Goal: Task Accomplishment & Management: Manage account settings

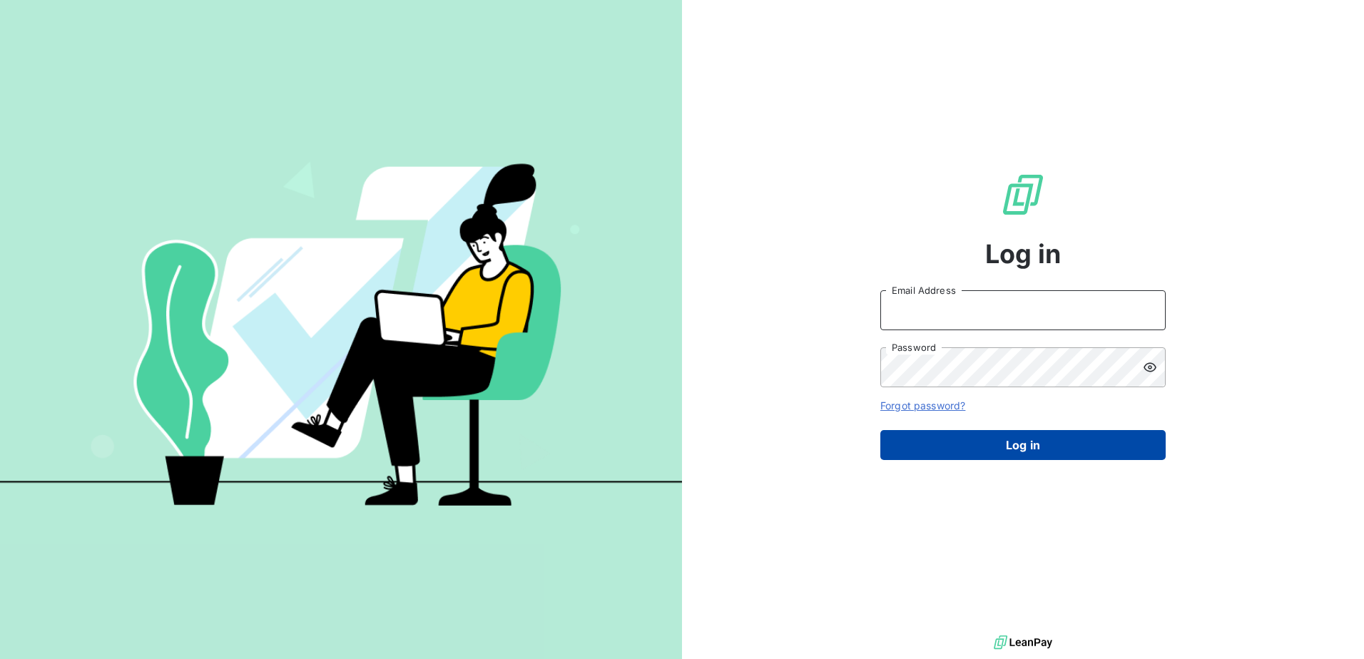
type input "[PERSON_NAME][EMAIL_ADDRESS][PERSON_NAME][DOMAIN_NAME]"
click at [1037, 438] on button "Log in" at bounding box center [1022, 445] width 285 height 30
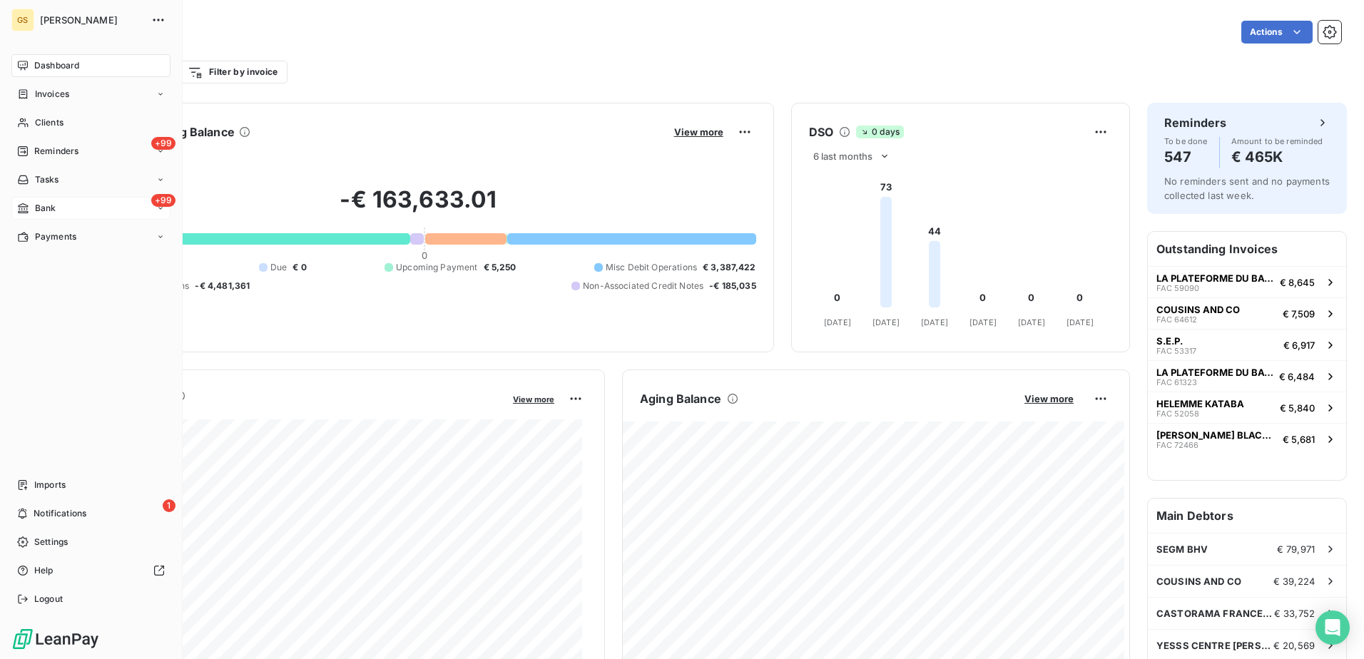
click at [38, 208] on span "Bank" at bounding box center [45, 208] width 21 height 13
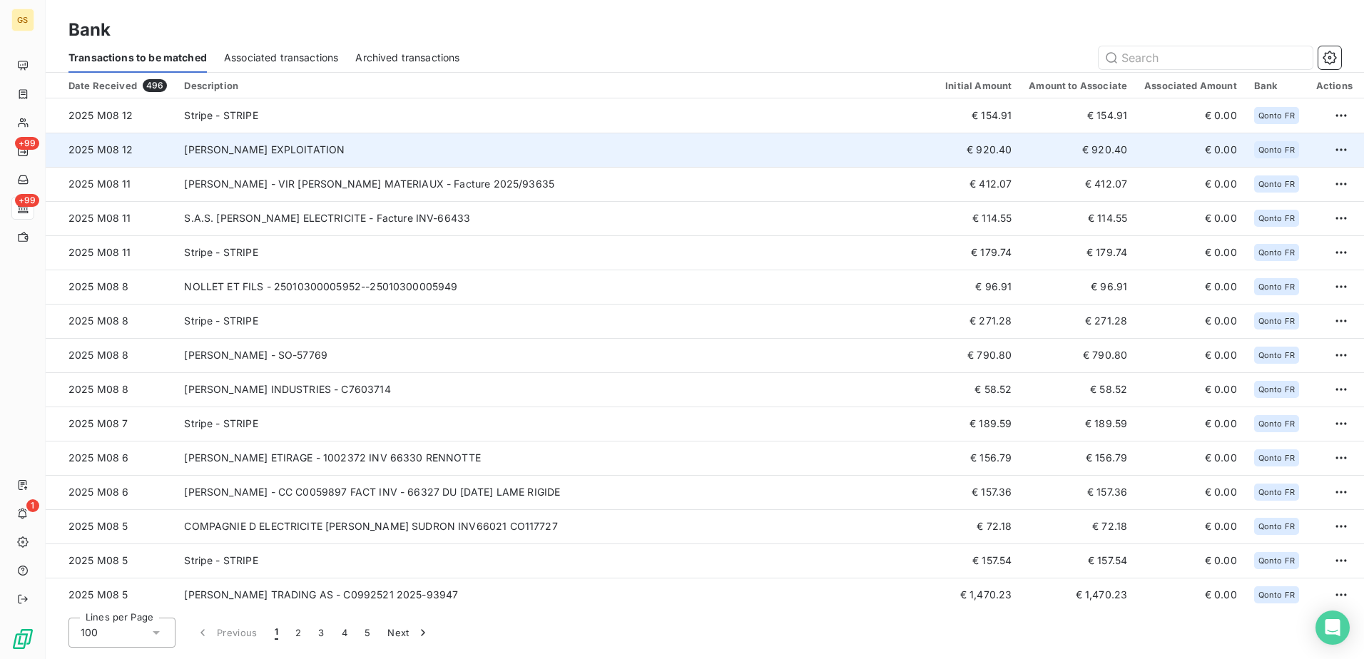
click at [696, 143] on td "[PERSON_NAME] EXPLOITATION" at bounding box center [556, 150] width 761 height 34
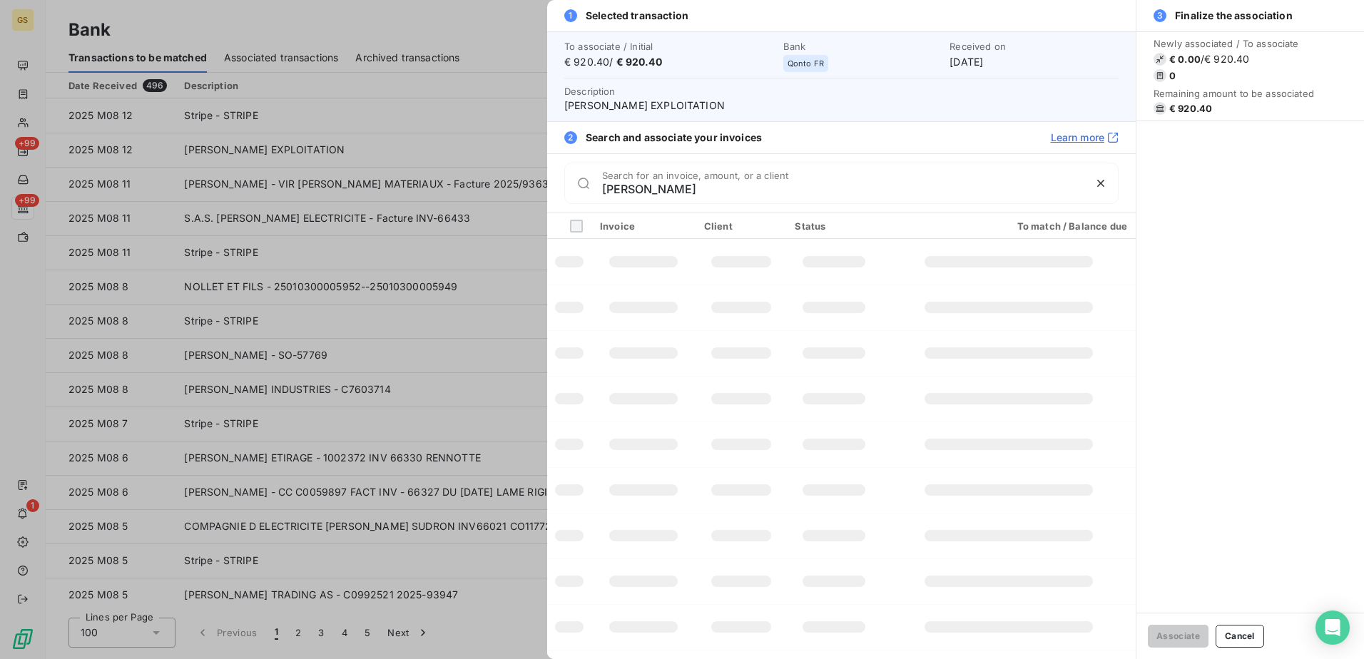
drag, startPoint x: 656, startPoint y: 190, endPoint x: 560, endPoint y: 190, distance: 96.3
click at [560, 190] on div "jenny Search for an invoice, amount, or a client" at bounding box center [841, 182] width 589 height 59
type input "jenny"
click at [861, 323] on td at bounding box center [834, 308] width 96 height 46
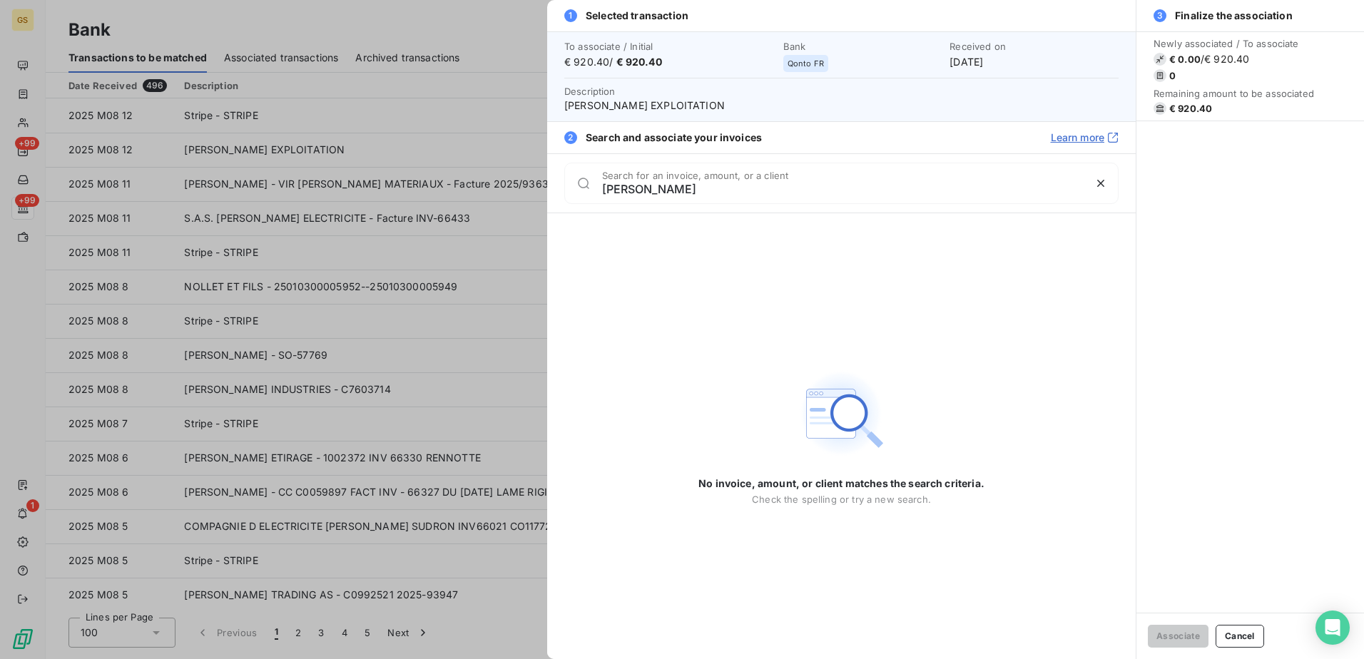
click at [614, 105] on span "JENNY EXPLOITATION" at bounding box center [841, 105] width 554 height 14
copy span "JENNY EXPLOITATION"
click at [377, 245] on div at bounding box center [682, 329] width 1364 height 659
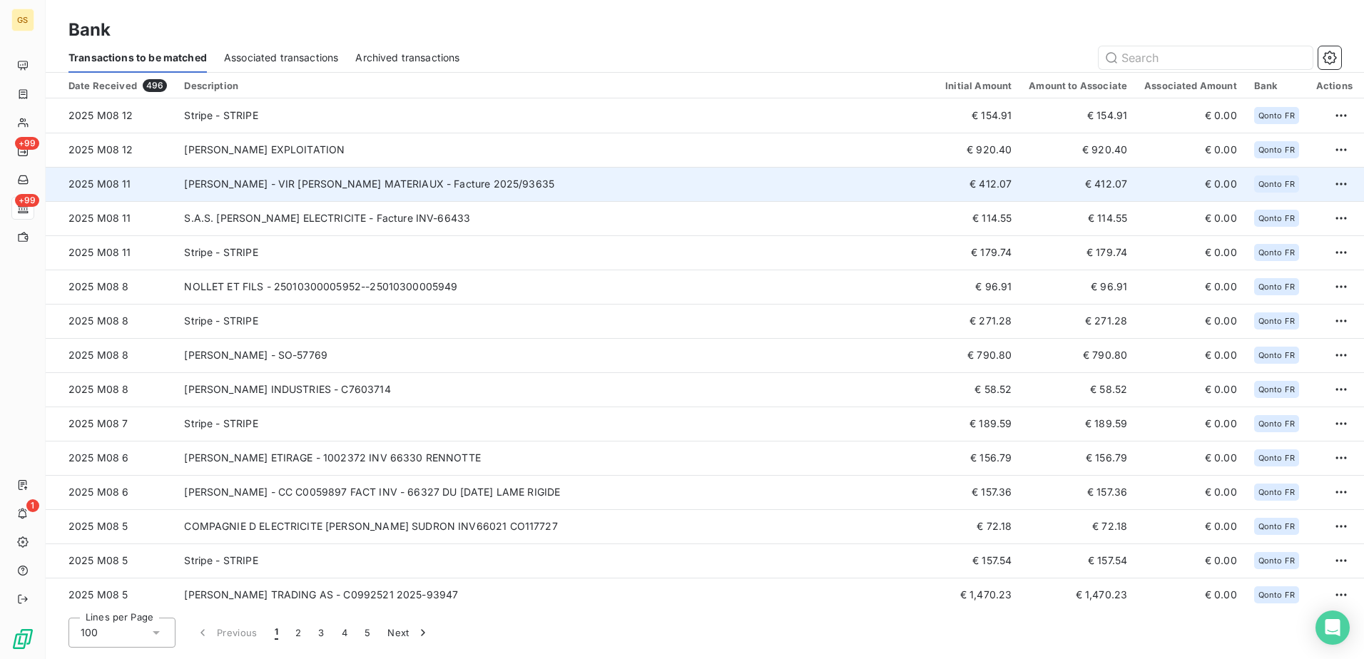
click at [544, 197] on td "FELIX MATERIAUX - VIR FELIX MATERIAUX - Facture 2025/93635" at bounding box center [556, 184] width 761 height 34
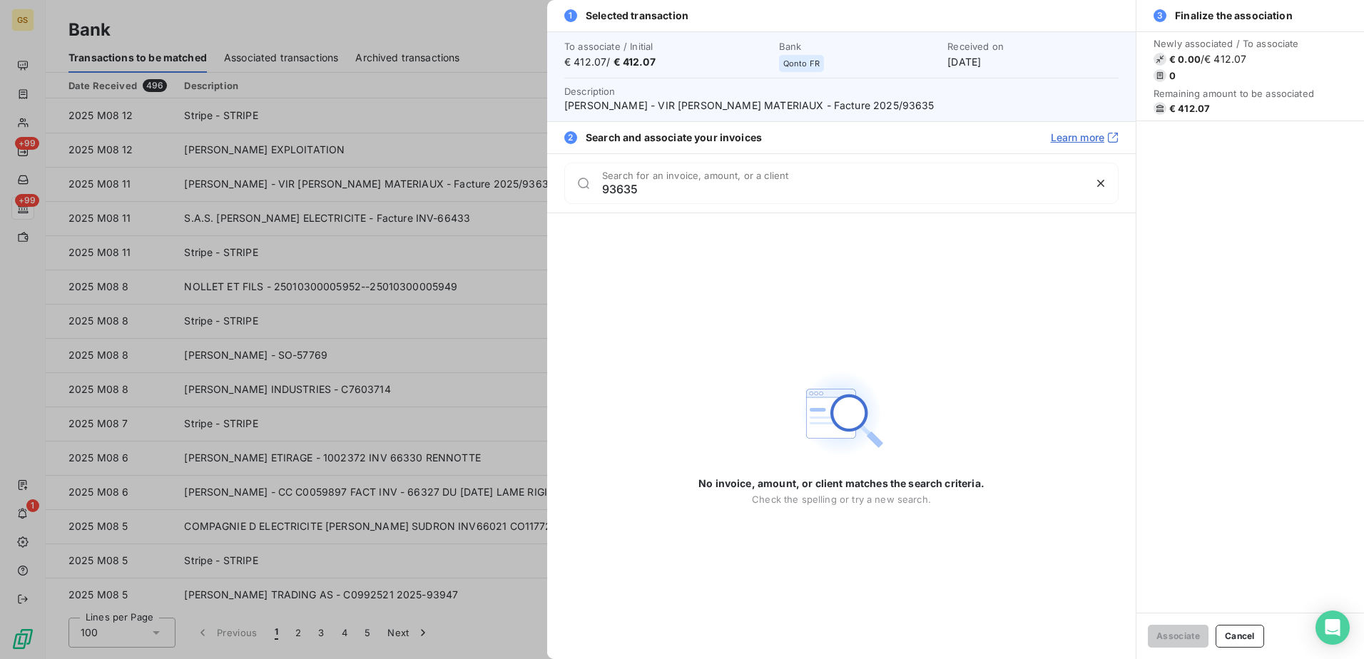
type input "93635"
click at [397, 243] on div at bounding box center [682, 329] width 1364 height 659
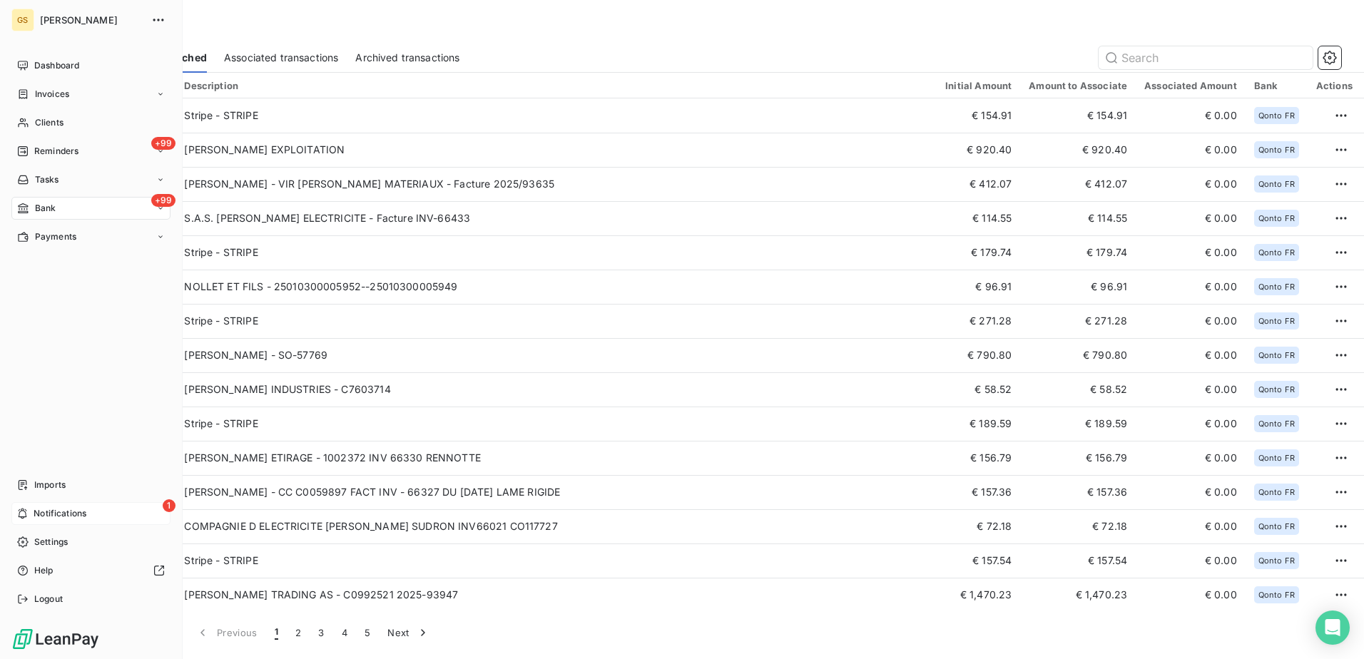
click at [28, 511] on icon at bounding box center [22, 513] width 11 height 11
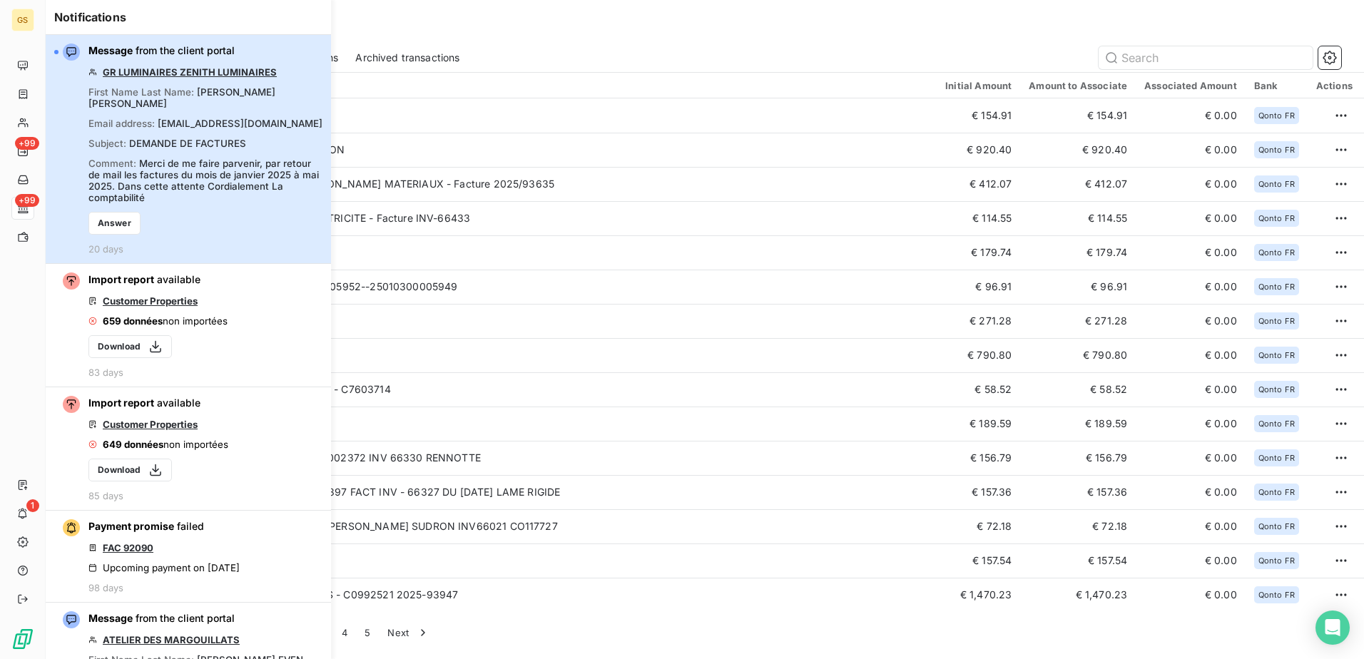
click at [256, 185] on div "Comment: Merci de me faire parvenir, par retour de mail les factures du mois de…" at bounding box center [205, 181] width 234 height 46
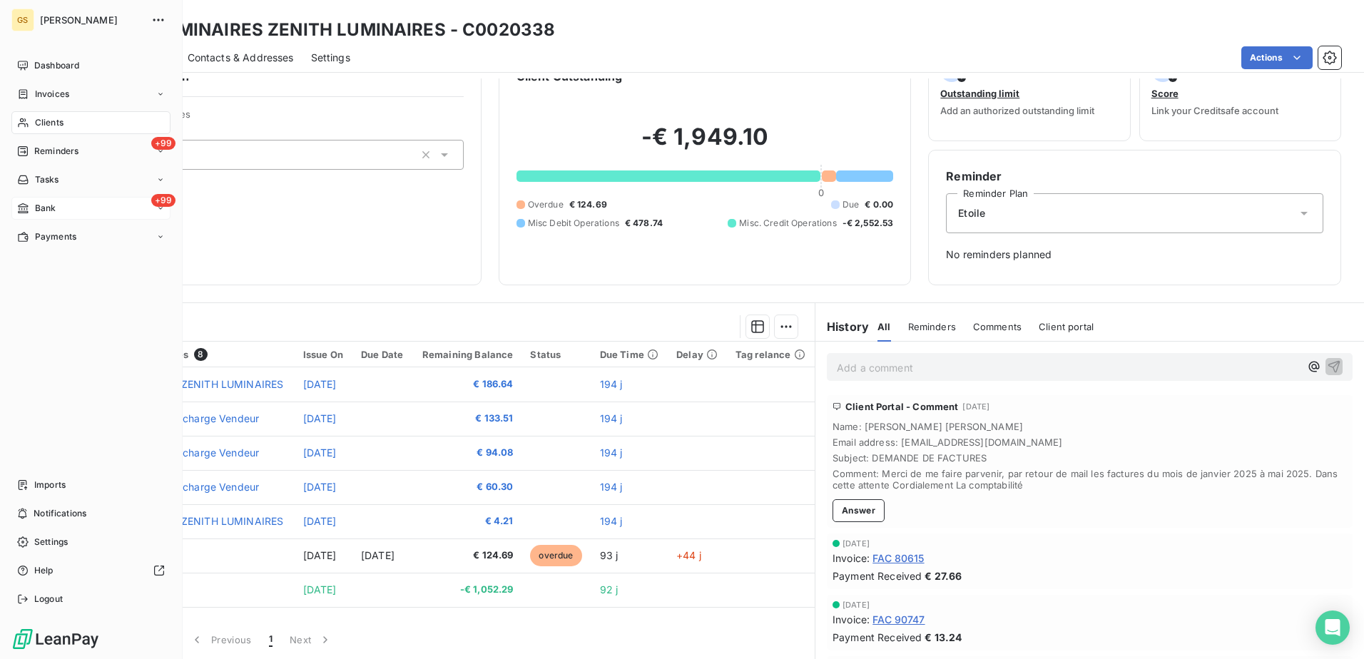
drag, startPoint x: 67, startPoint y: 213, endPoint x: 121, endPoint y: 212, distance: 53.5
click at [67, 213] on div "+99 Bank" at bounding box center [90, 208] width 159 height 23
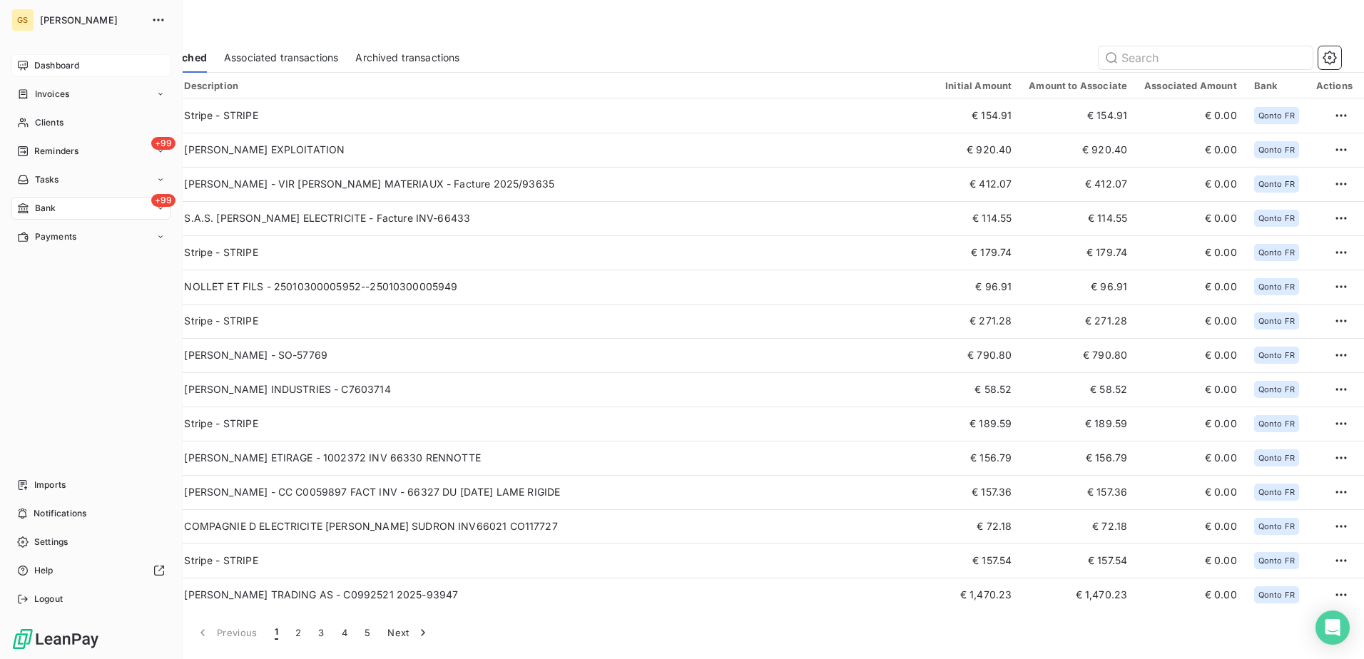
click at [58, 76] on div "Dashboard" at bounding box center [90, 65] width 159 height 23
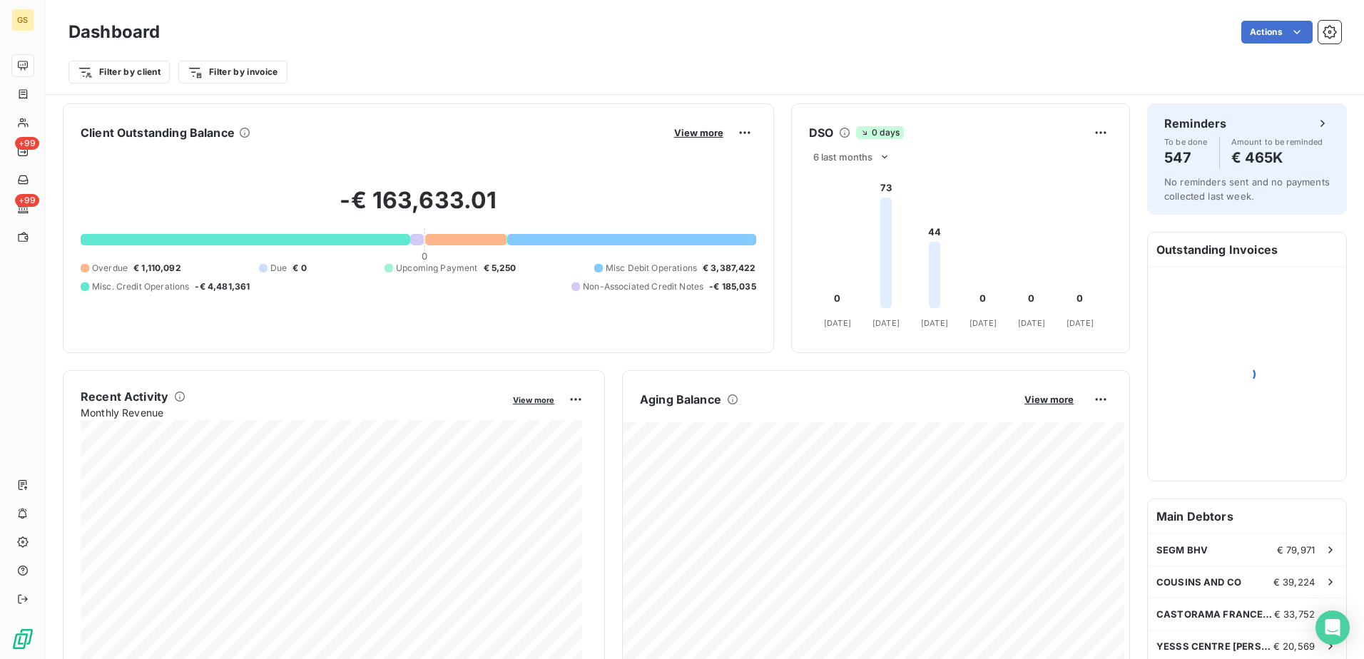
scroll to position [143, 0]
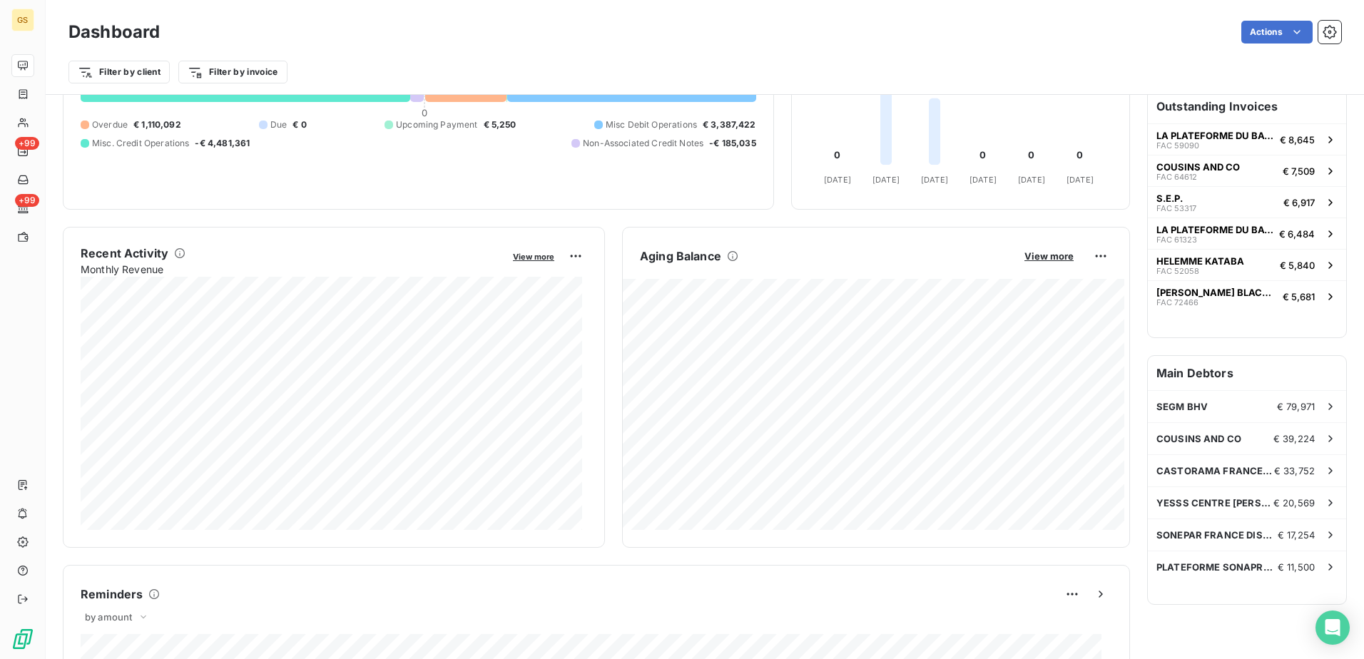
click at [1218, 375] on h6 "Main Debtors" at bounding box center [1247, 373] width 198 height 34
click at [1295, 92] on div "Dashboard Actions Filter by client Filter by invoice" at bounding box center [705, 47] width 1319 height 95
click at [1246, 104] on h6 "Outstanding Invoices" at bounding box center [1247, 106] width 198 height 34
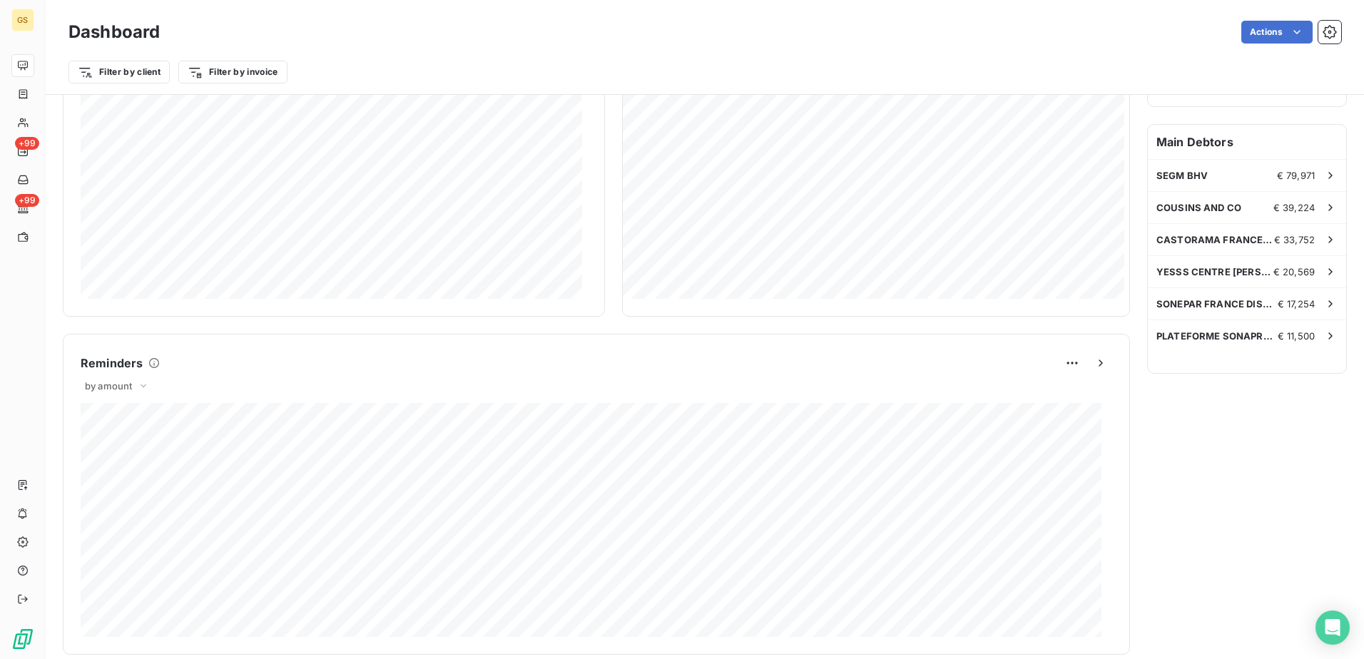
scroll to position [0, 0]
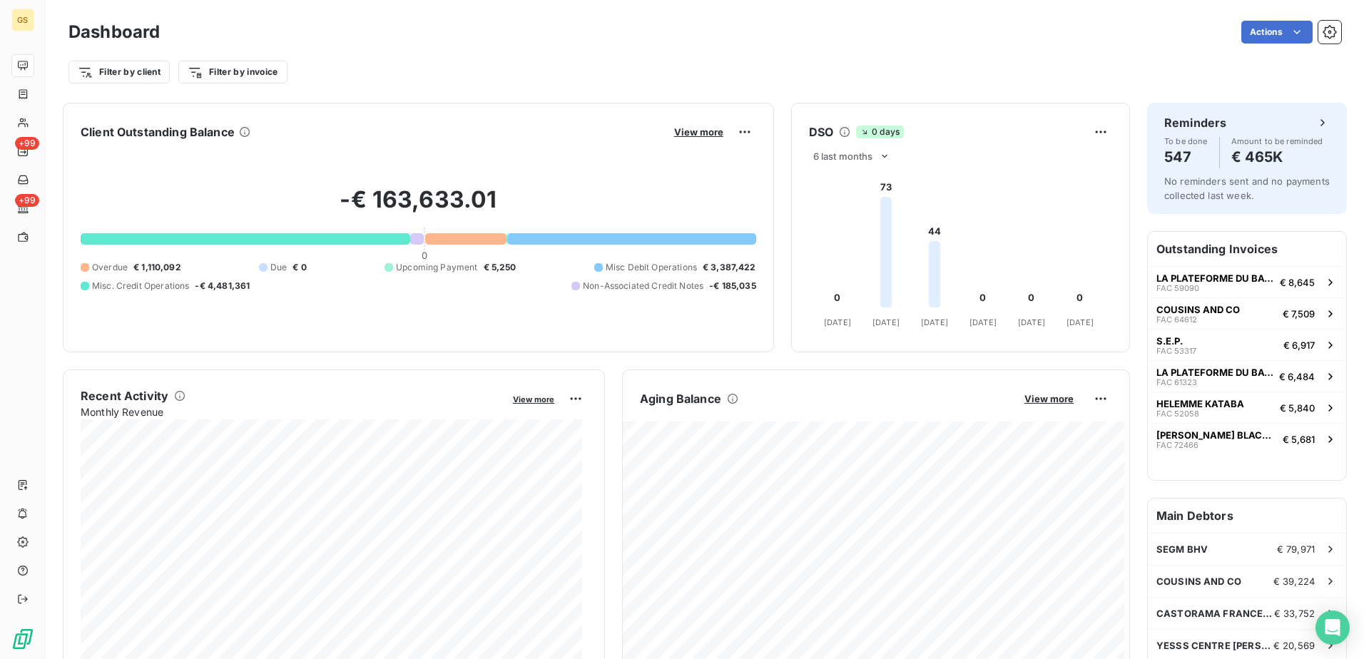
click at [398, 202] on h2 "-€ 163,633.01" at bounding box center [419, 207] width 676 height 43
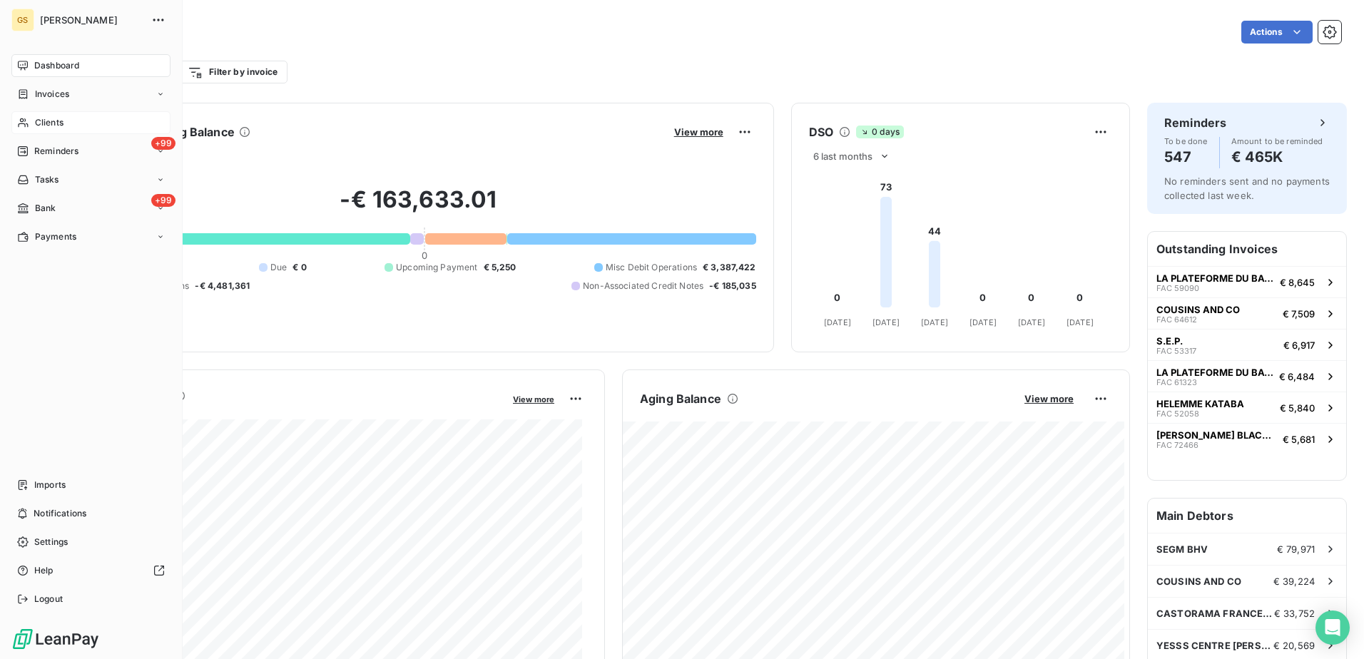
click at [47, 111] on div "Clients" at bounding box center [90, 122] width 159 height 23
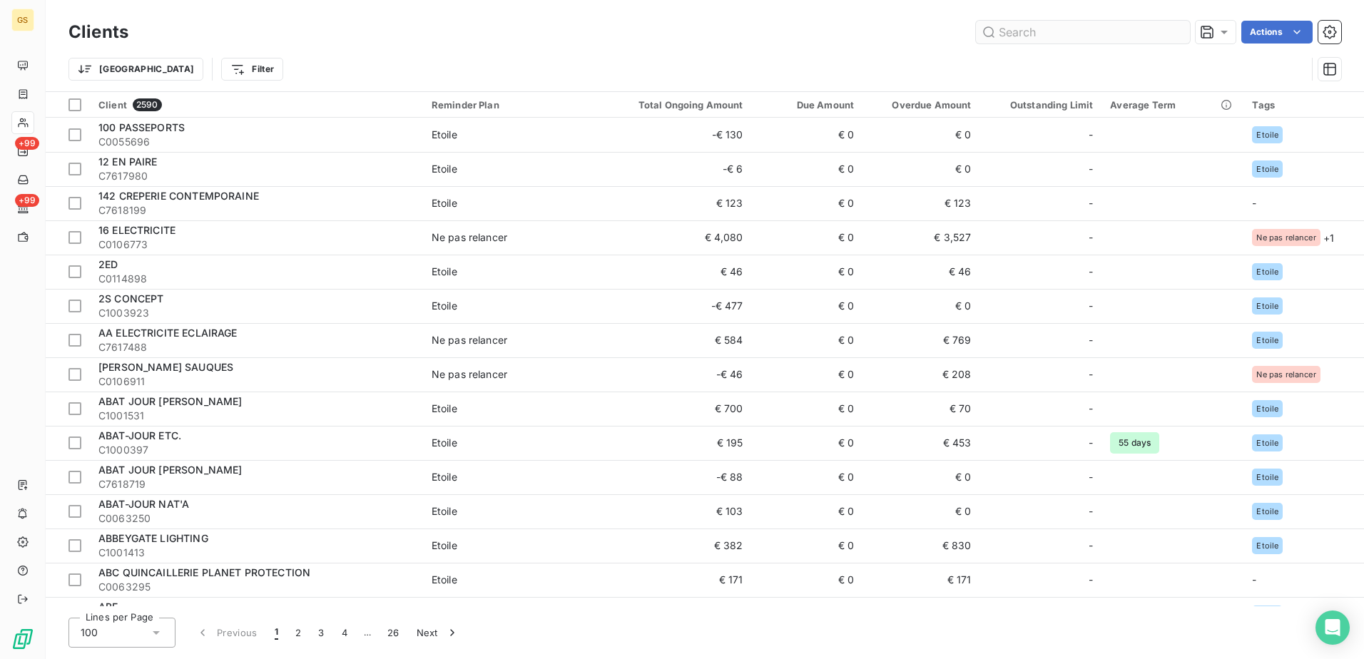
click at [1029, 40] on input "text" at bounding box center [1083, 32] width 214 height 23
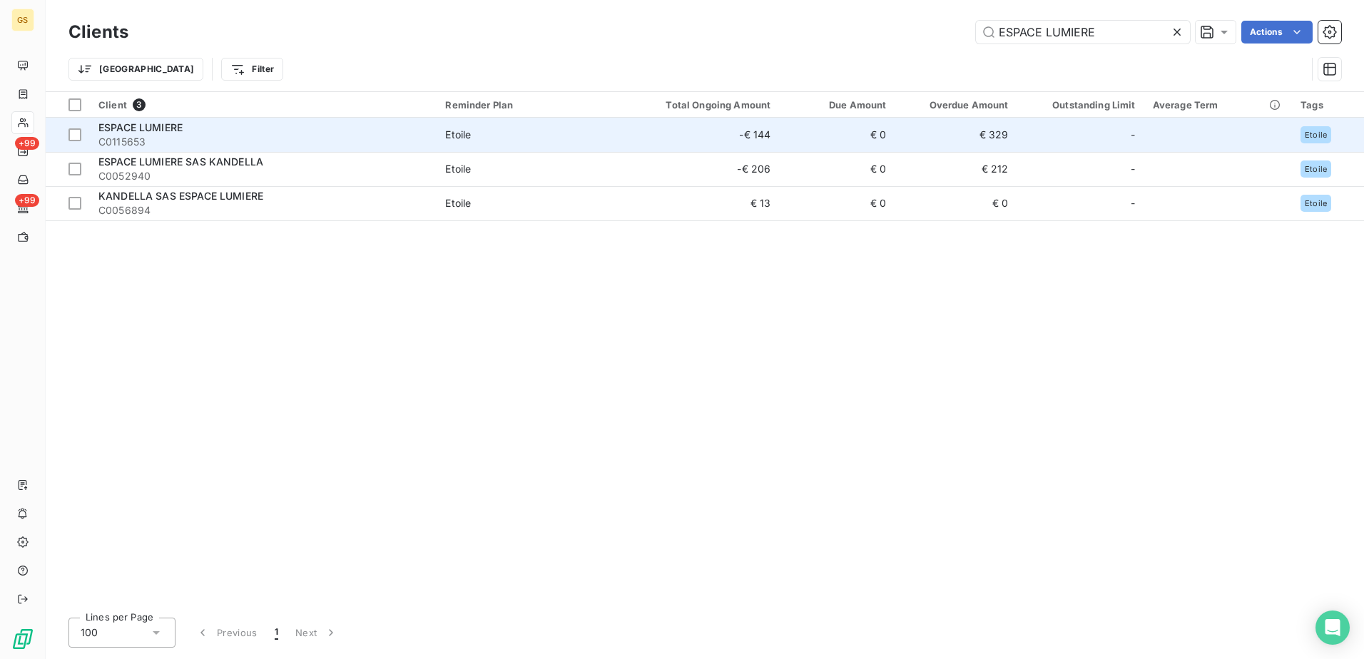
type input "ESPACE LUMIERE"
click at [576, 131] on span "Etoile" at bounding box center [530, 135] width 171 height 14
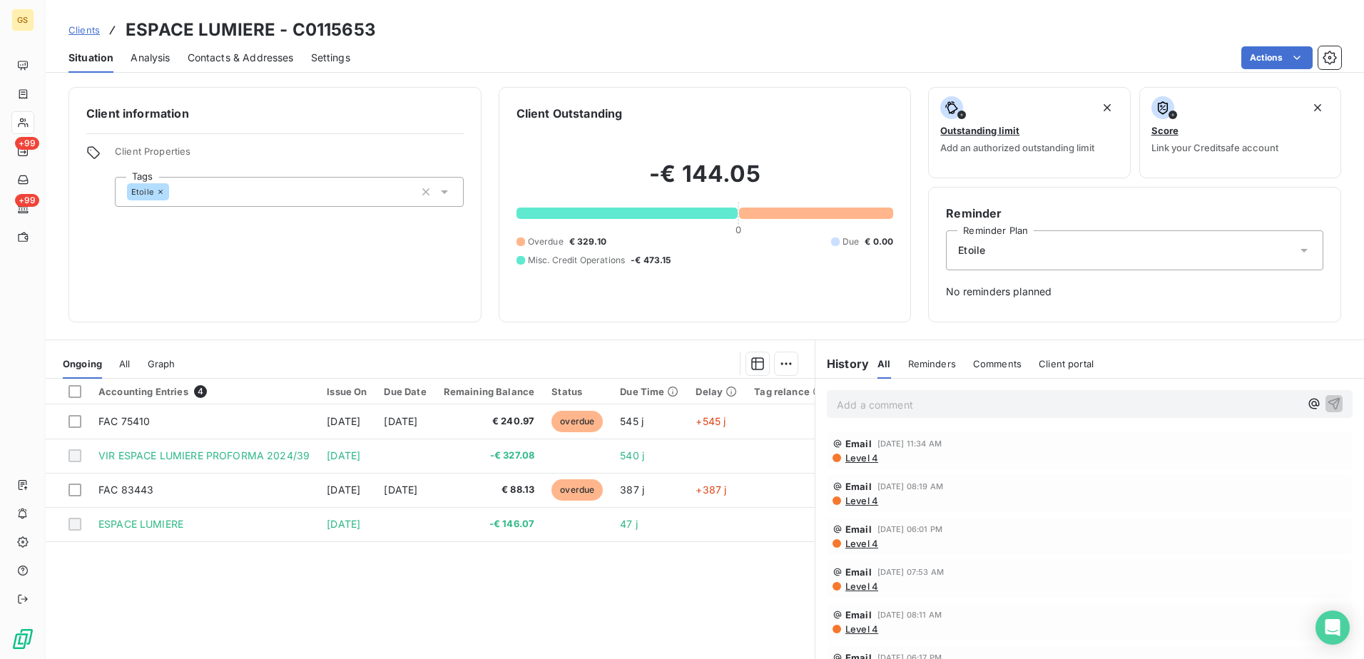
click at [128, 362] on span "All" at bounding box center [124, 363] width 11 height 11
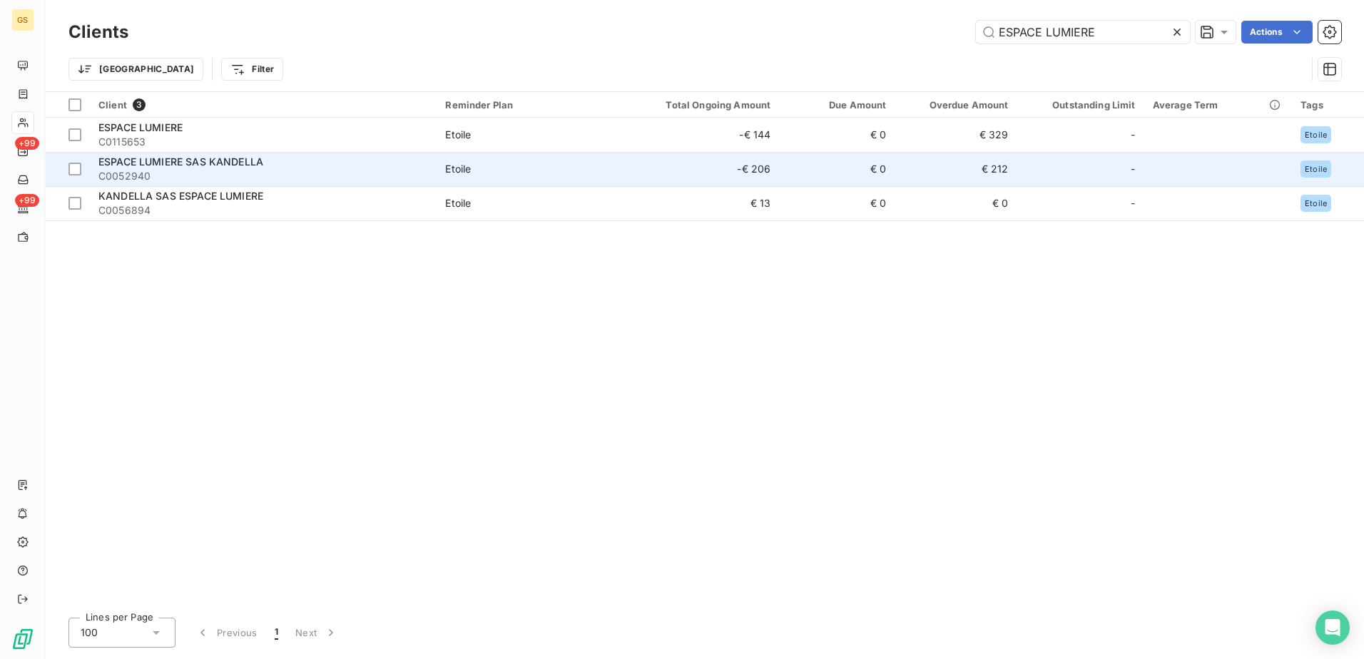
click at [437, 163] on td "ESPACE LUMIERE SAS KANDELLA C0052940" at bounding box center [263, 169] width 347 height 34
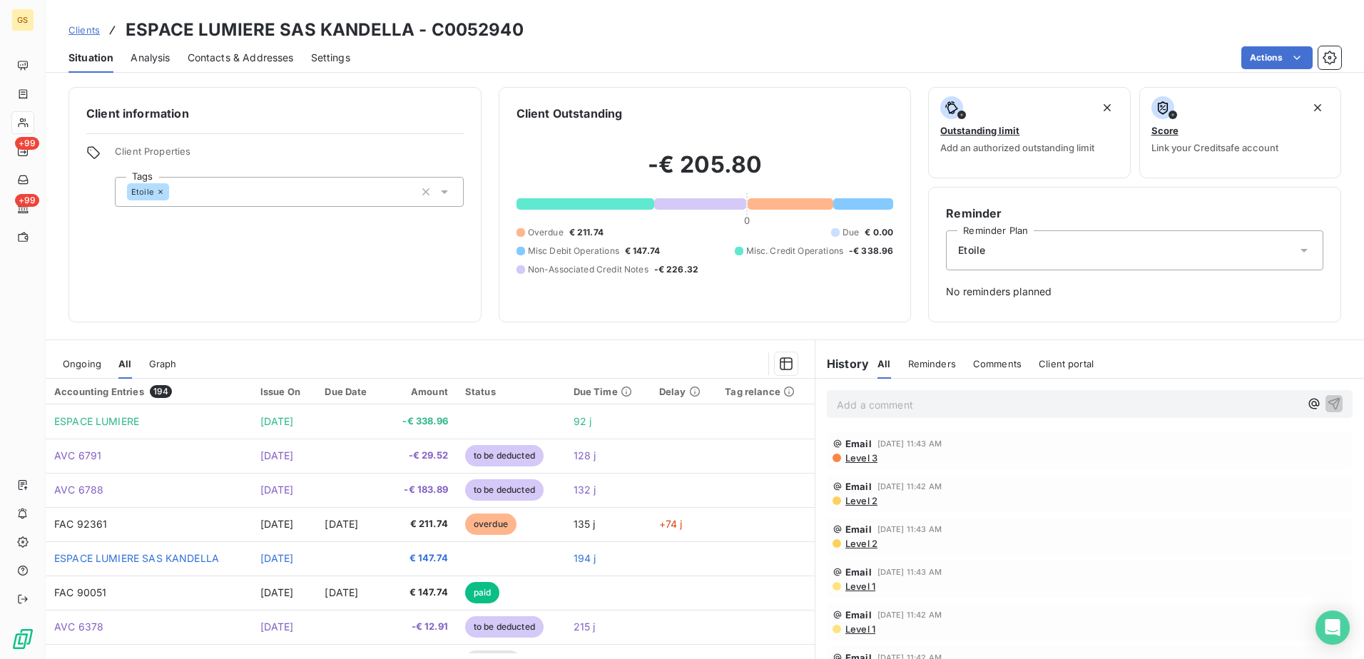
click at [398, 278] on div "Client information Client Properties Tags Etoile" at bounding box center [274, 204] width 413 height 235
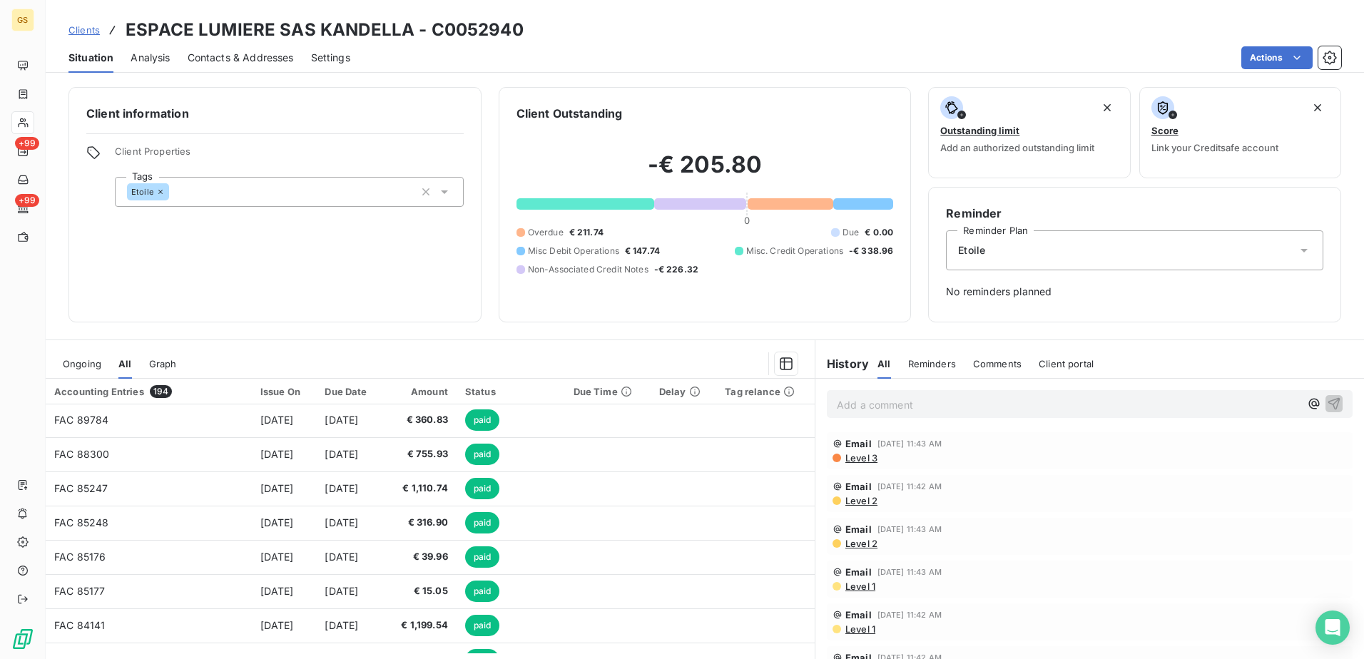
scroll to position [323, 0]
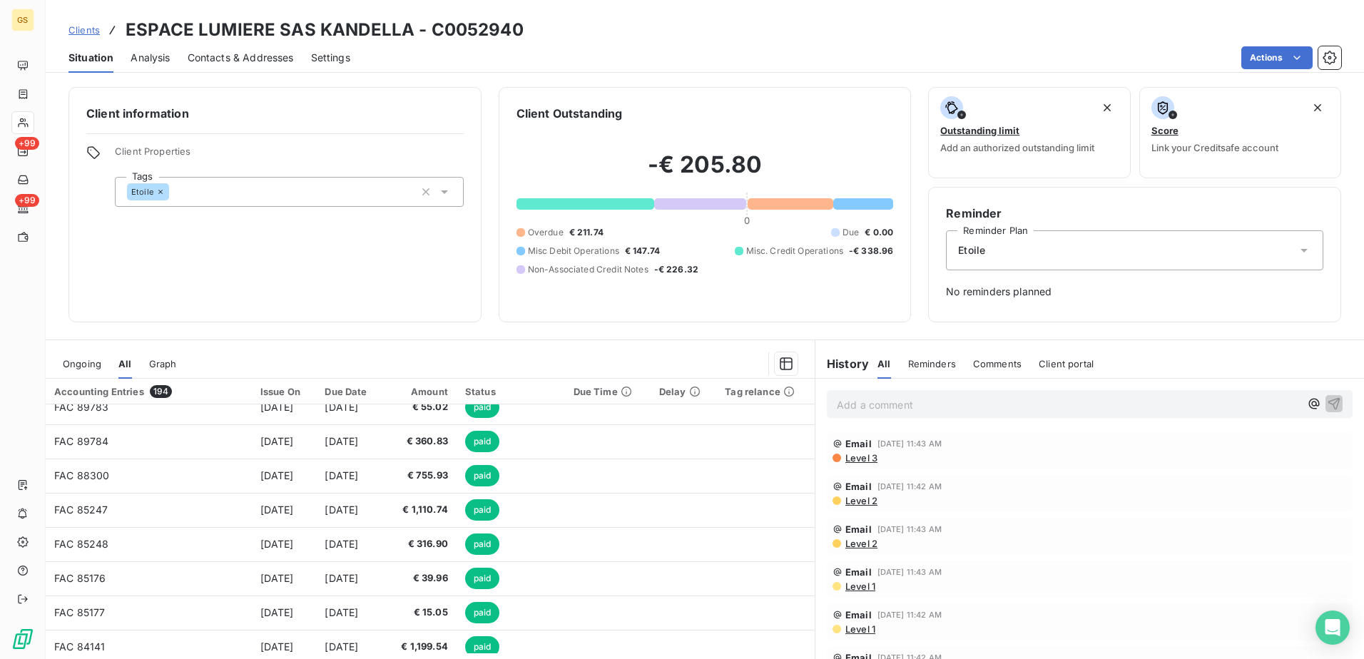
drag, startPoint x: 606, startPoint y: 507, endPoint x: 494, endPoint y: 345, distance: 196.9
click at [494, 345] on section "Ongoing All Graph Accounting Entries 194 Issue On Due Date Amount Status Due Ti…" at bounding box center [430, 518] width 769 height 356
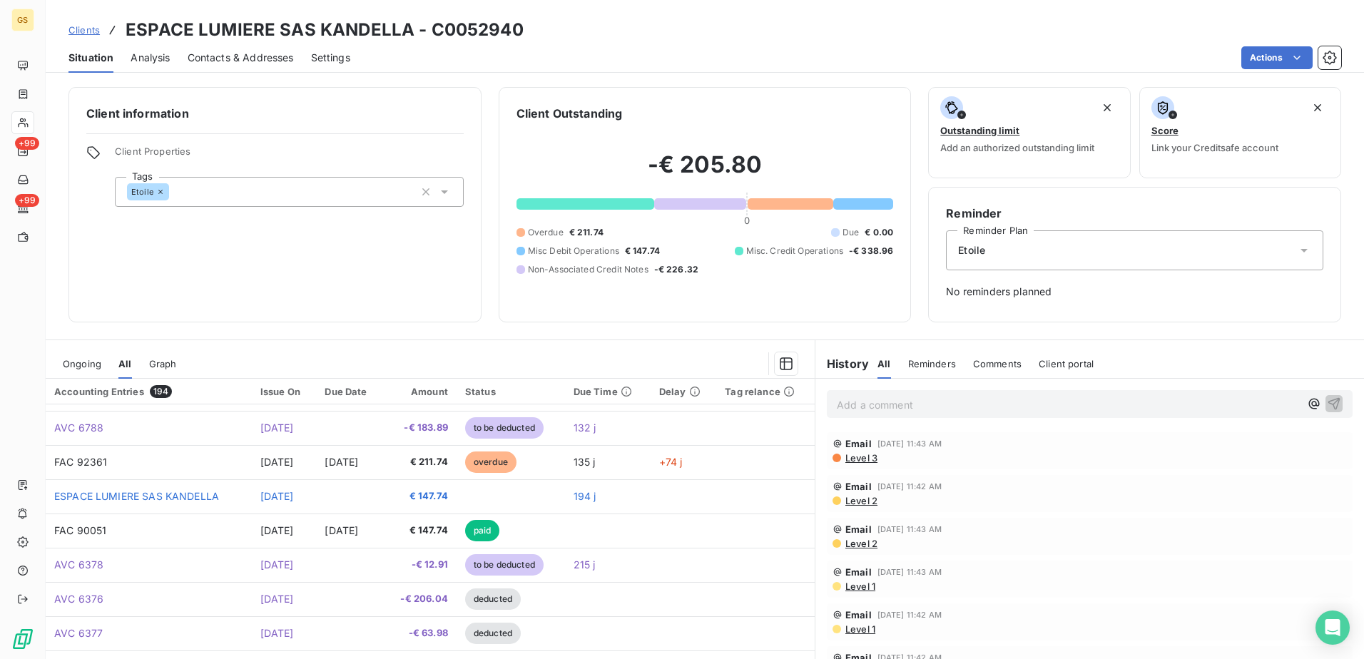
scroll to position [37, 0]
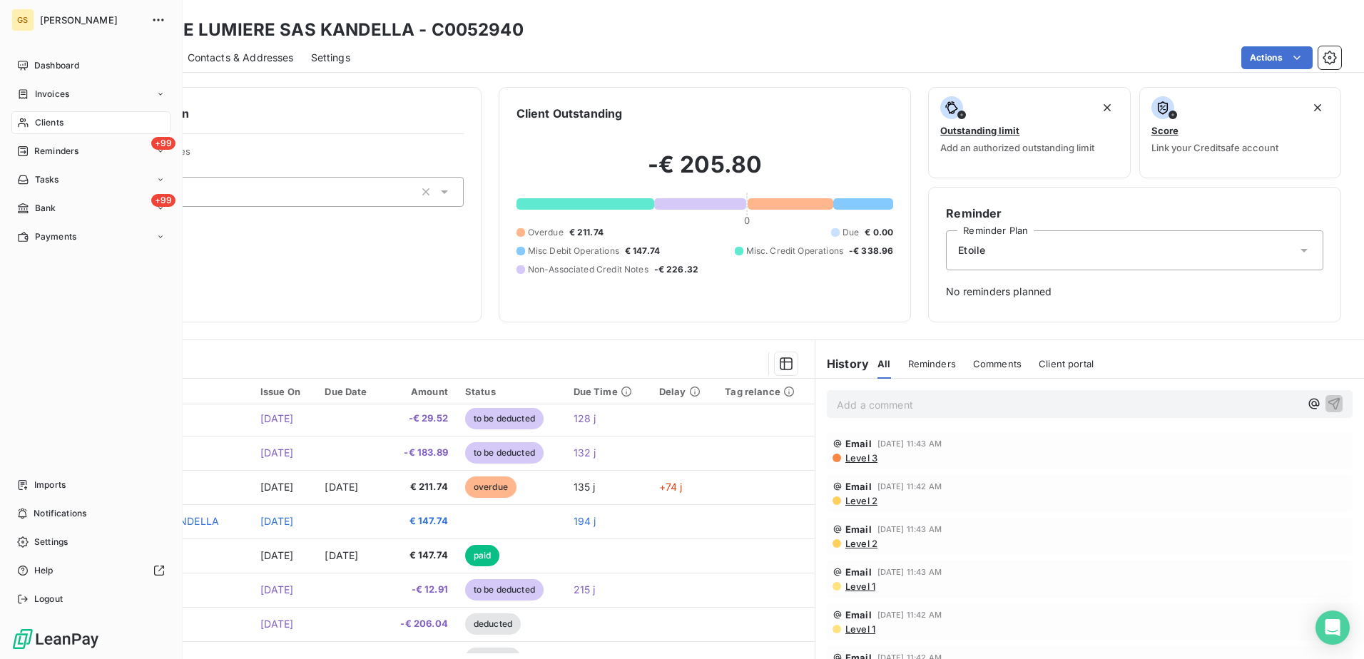
click at [57, 116] on div "Clients" at bounding box center [90, 122] width 159 height 23
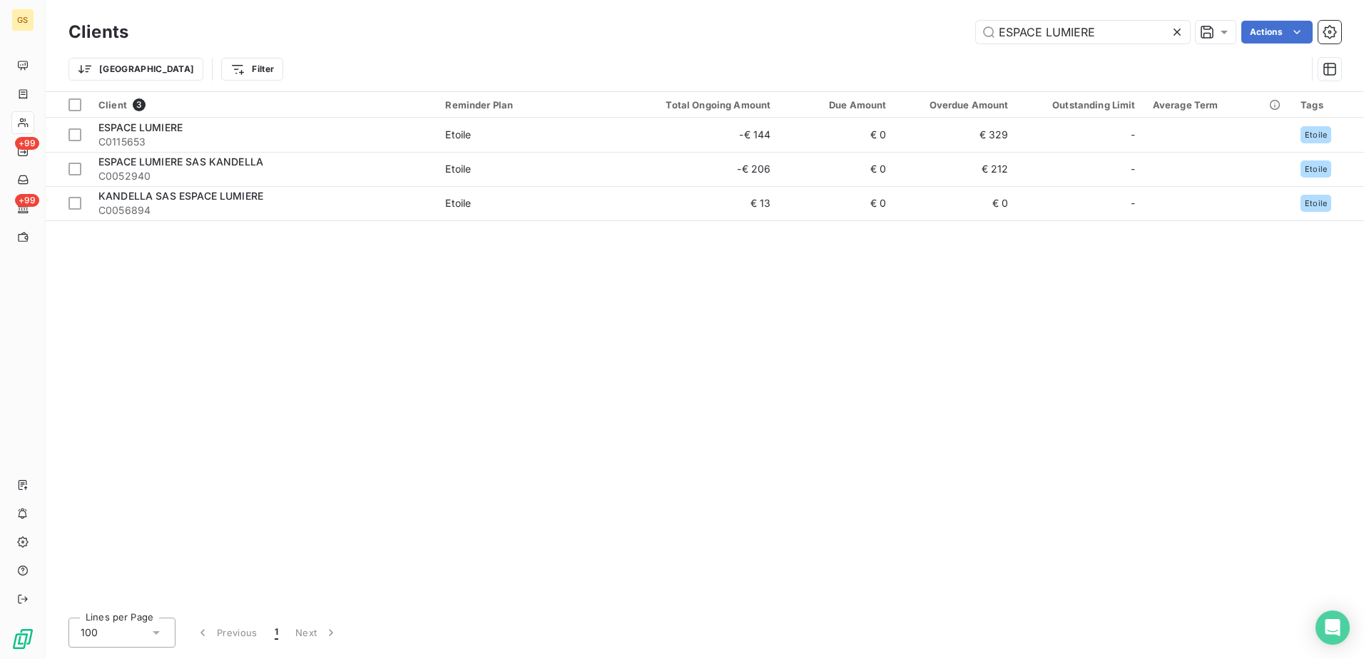
drag, startPoint x: 924, startPoint y: 29, endPoint x: 878, endPoint y: 23, distance: 46.8
click at [885, 26] on div "ESPACE LUMIERE Actions" at bounding box center [744, 32] width 1196 height 23
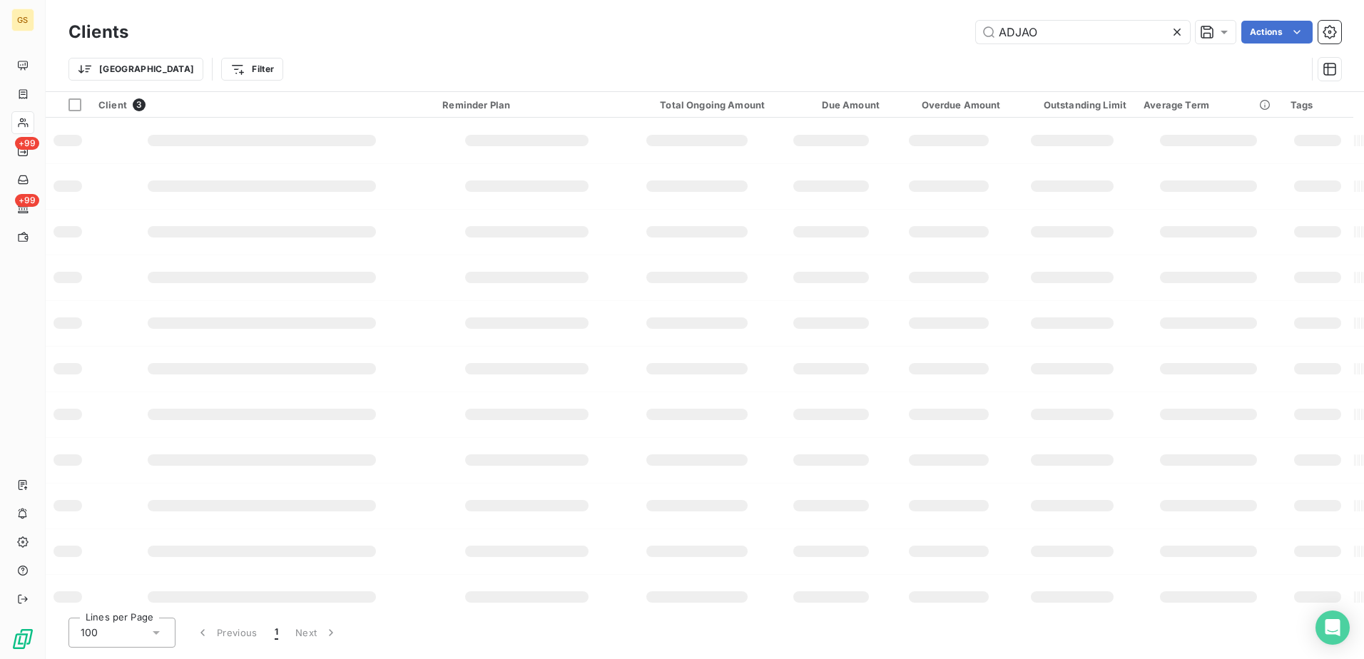
type input "ADJAO"
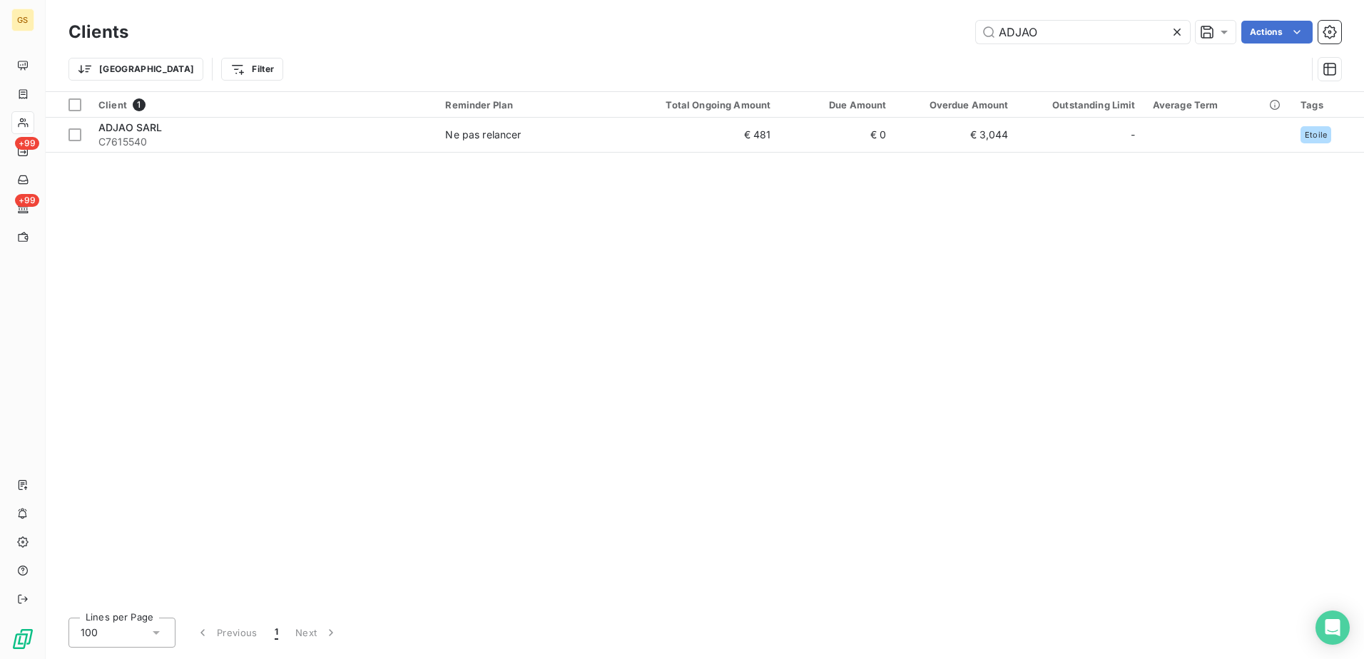
click at [490, 155] on div "Client 1 Reminder Plan Total Ongoing Amount Due Amount Overdue Amount Outstandi…" at bounding box center [705, 349] width 1319 height 514
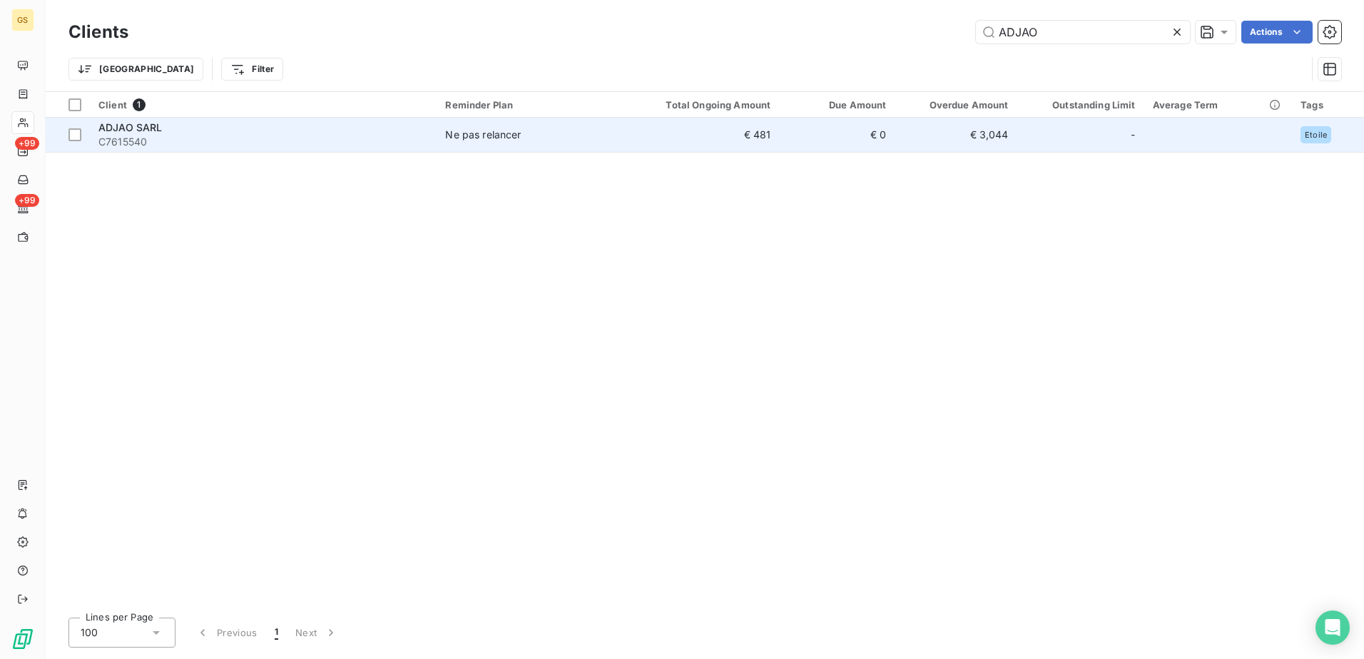
click at [501, 136] on div "Ne pas relancer" at bounding box center [483, 135] width 76 height 14
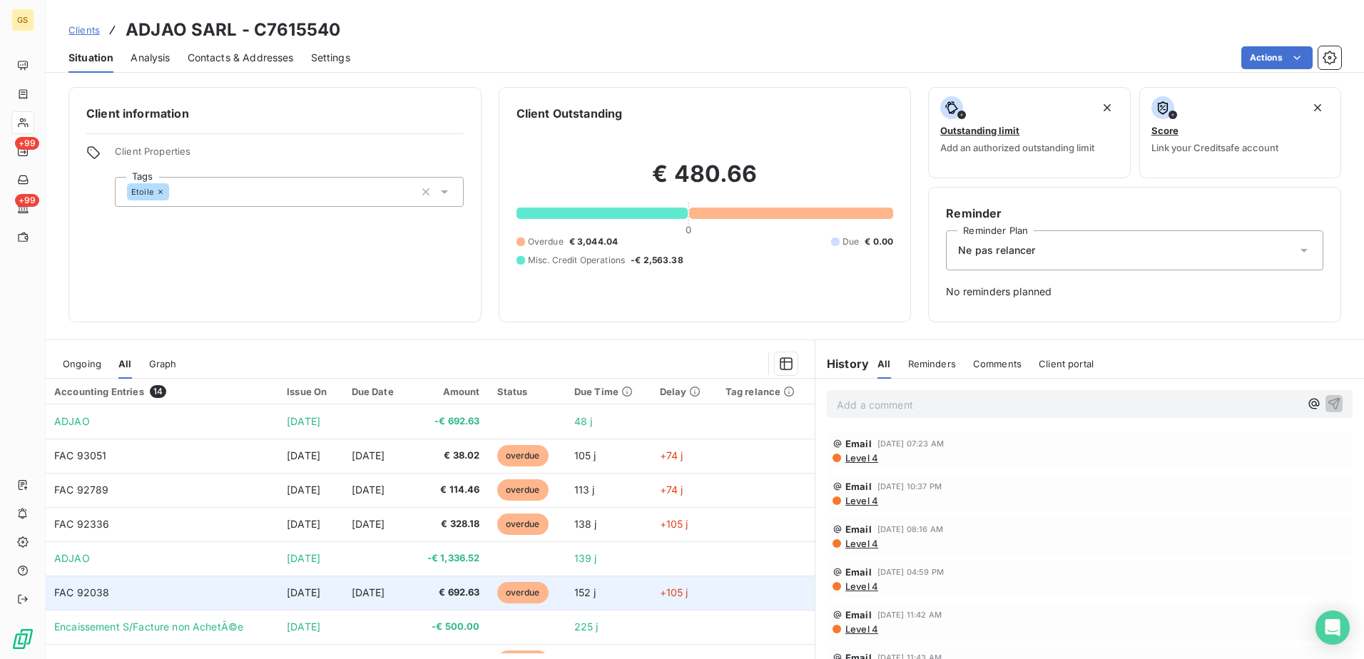
click at [385, 598] on span "Apr 30, 2025" at bounding box center [369, 593] width 34 height 12
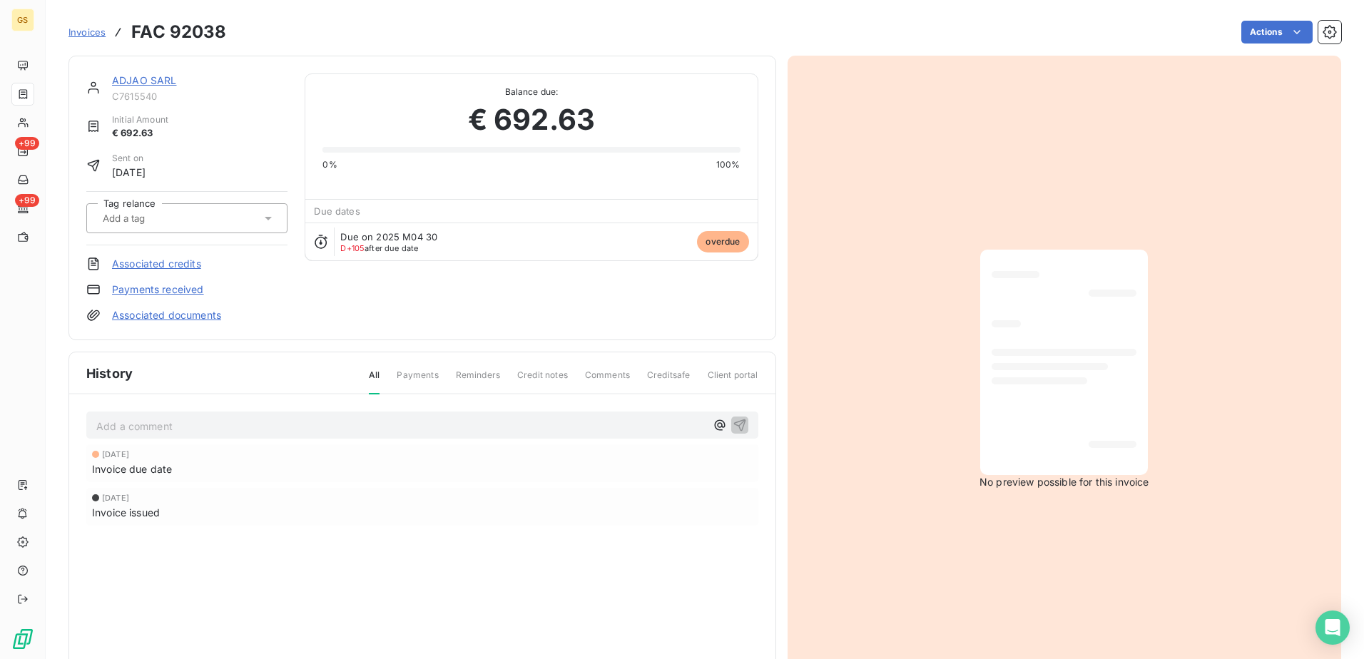
click at [203, 22] on h3 "FAC 92038" at bounding box center [178, 32] width 95 height 26
copy h3 "92038"
click at [191, 285] on link "Payments received" at bounding box center [158, 290] width 92 height 14
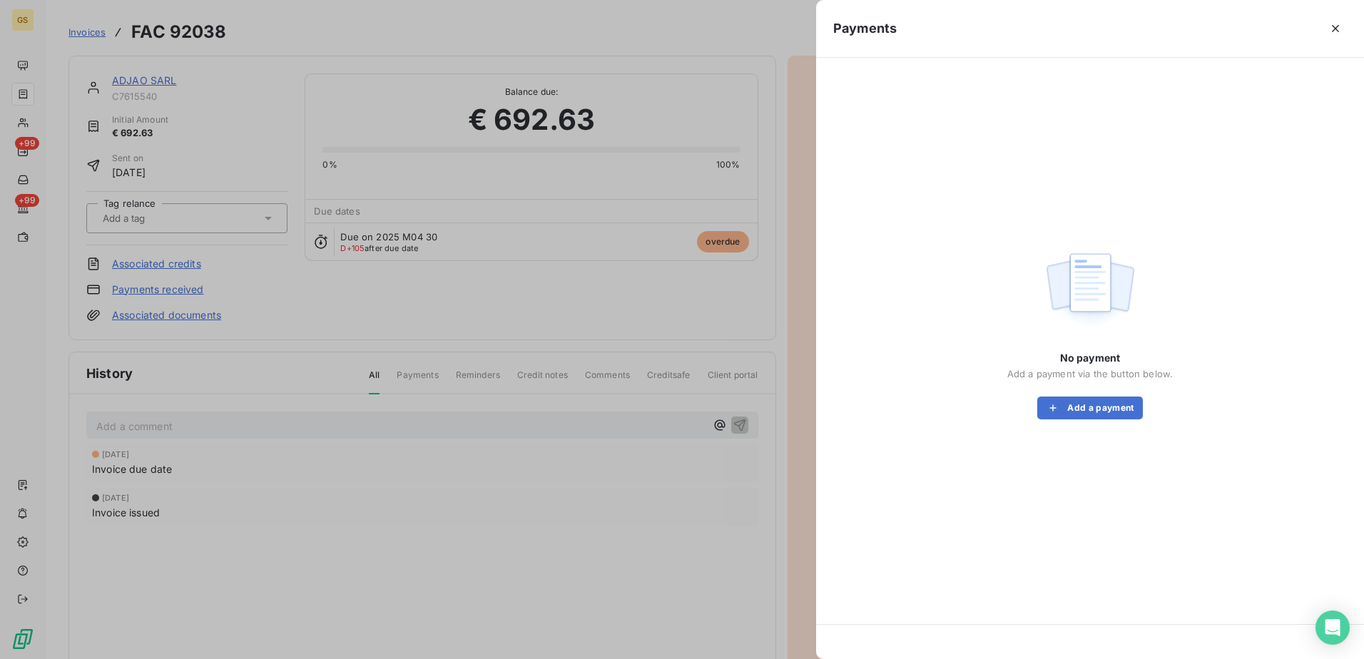
click at [1063, 391] on div "No payment Add a payment via the button below. Add a payment" at bounding box center [1090, 385] width 166 height 68
click at [1079, 417] on button "Add a payment" at bounding box center [1089, 408] width 105 height 23
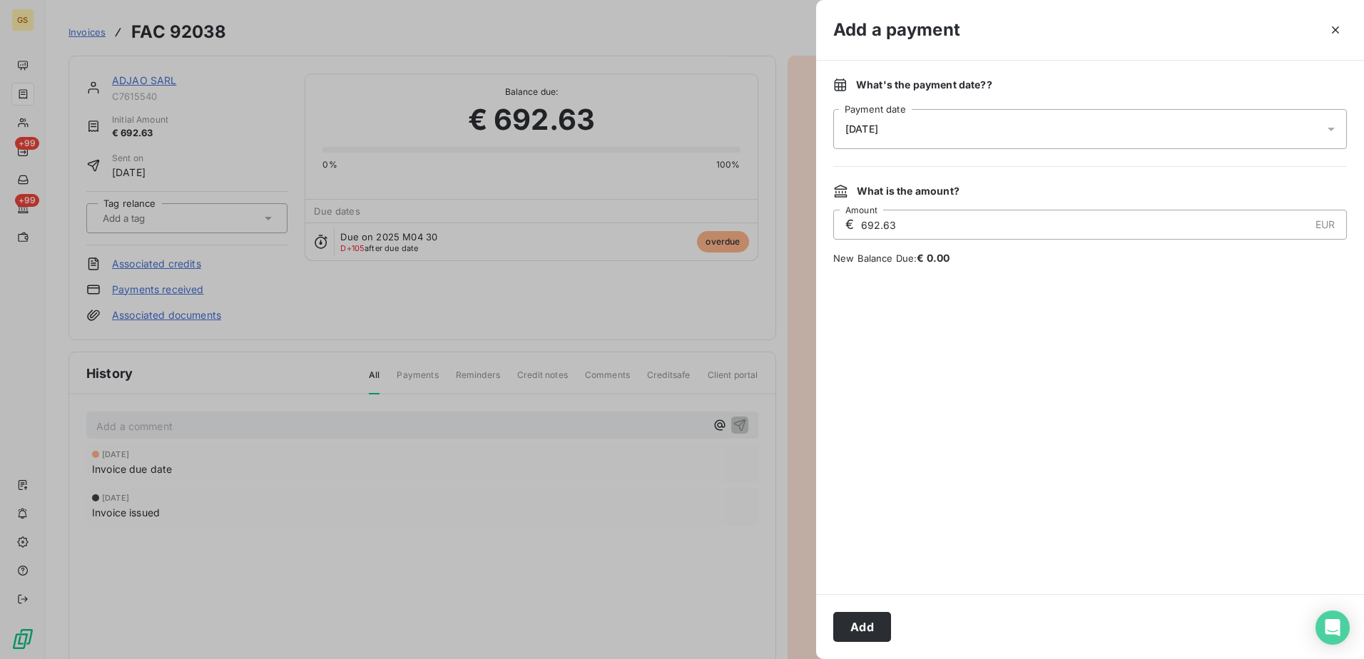
click at [959, 132] on div "13/08/2025" at bounding box center [1090, 129] width 514 height 40
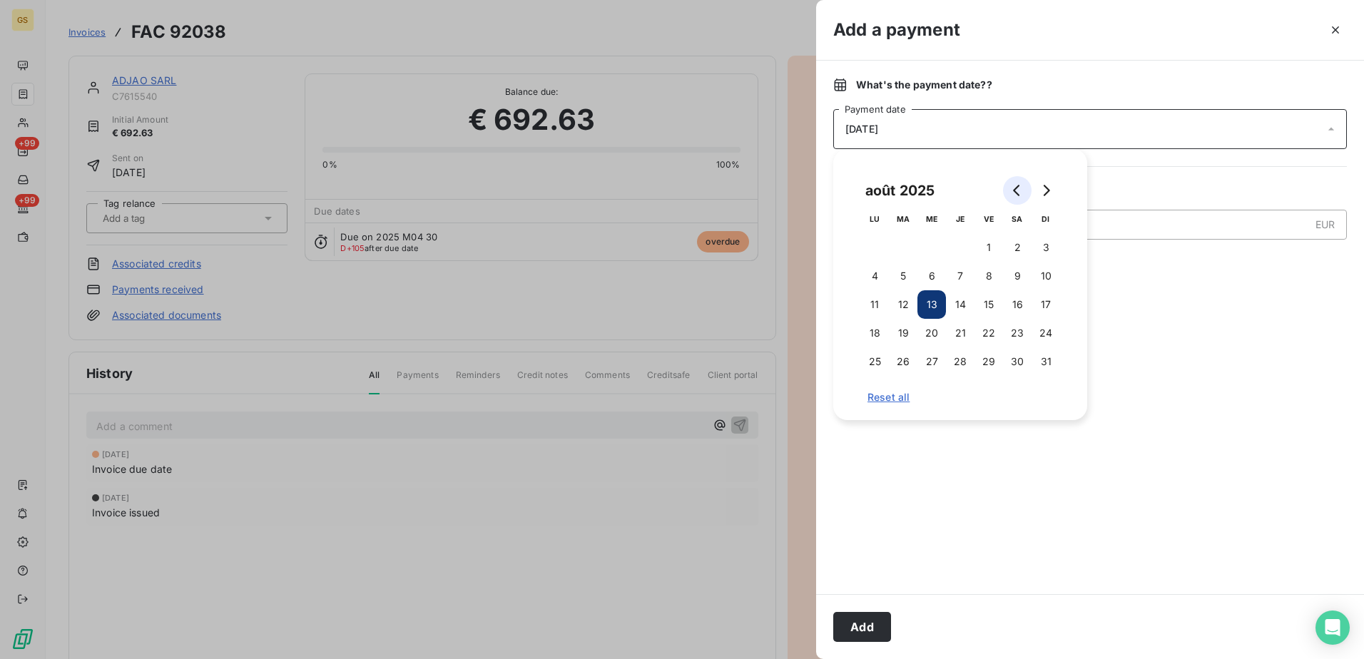
click at [1027, 184] on button "Go to previous month" at bounding box center [1017, 190] width 29 height 29
click at [970, 361] on button "26" at bounding box center [960, 361] width 29 height 29
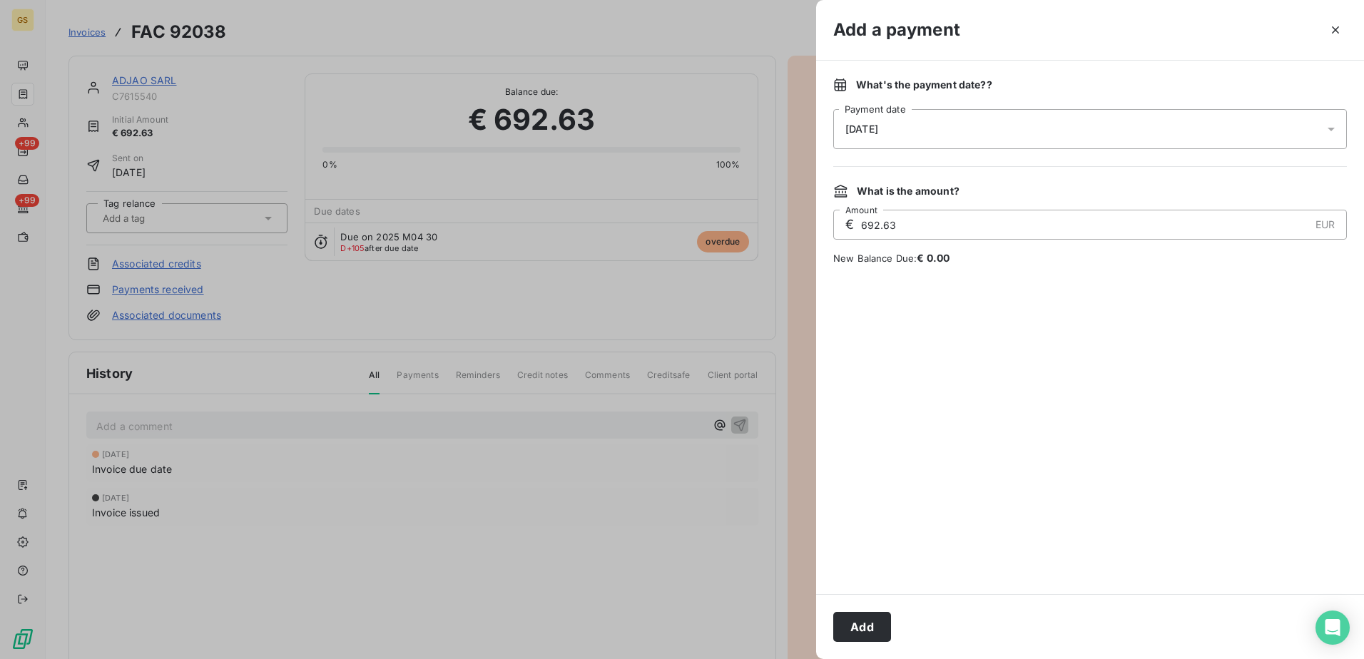
click at [1166, 360] on div at bounding box center [1090, 430] width 514 height 295
click at [865, 626] on button "Add" at bounding box center [862, 627] width 58 height 30
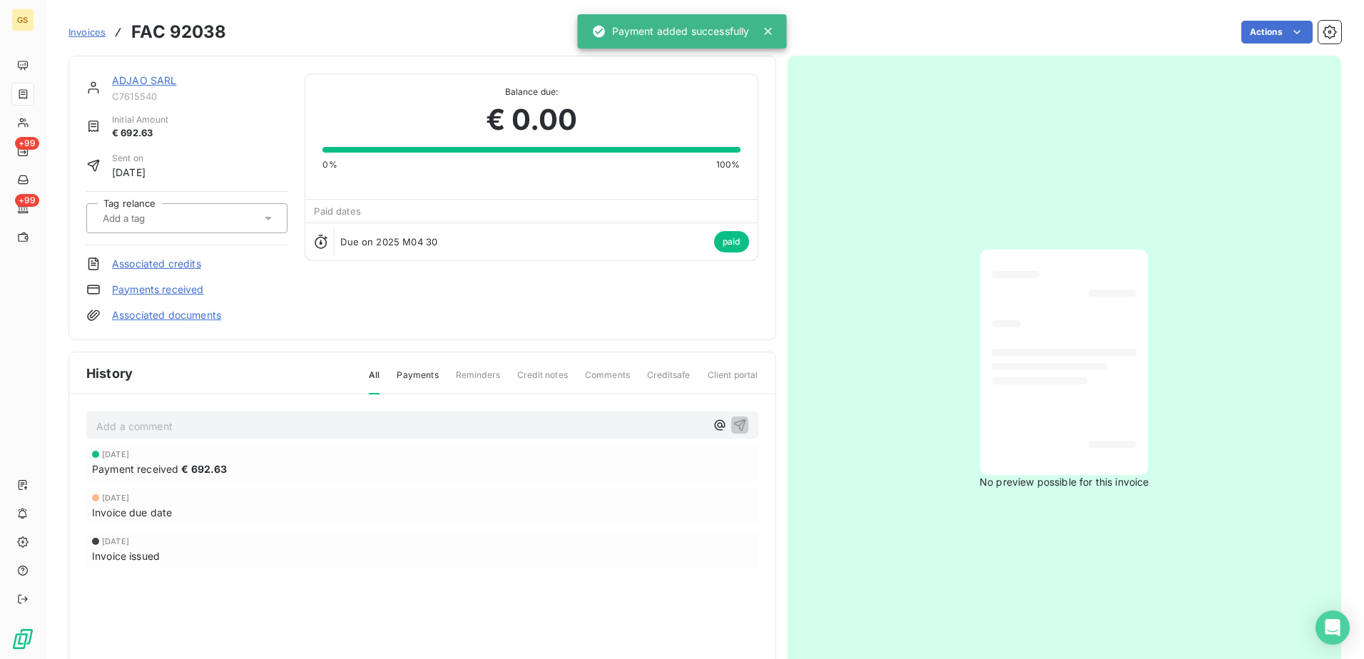
click at [174, 116] on div "Initial Amount € 692.63" at bounding box center [186, 126] width 201 height 27
click at [166, 75] on link "ADJAO SARL" at bounding box center [144, 80] width 65 height 12
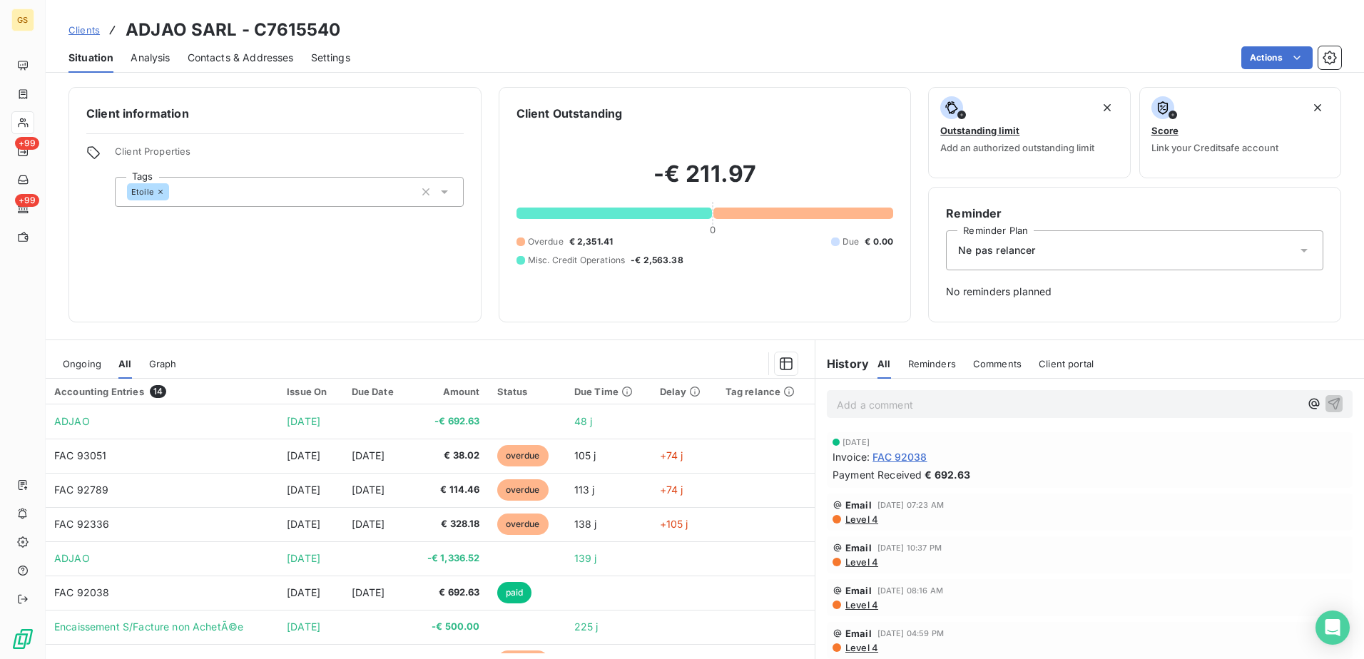
click at [213, 260] on div "Client information Client Properties Tags Etoile" at bounding box center [274, 204] width 413 height 235
click at [142, 28] on h3 "ADJAO SARL - C7615540" at bounding box center [233, 30] width 215 height 26
copy h3 "ADJAO"
